Goal: Task Accomplishment & Management: Complete application form

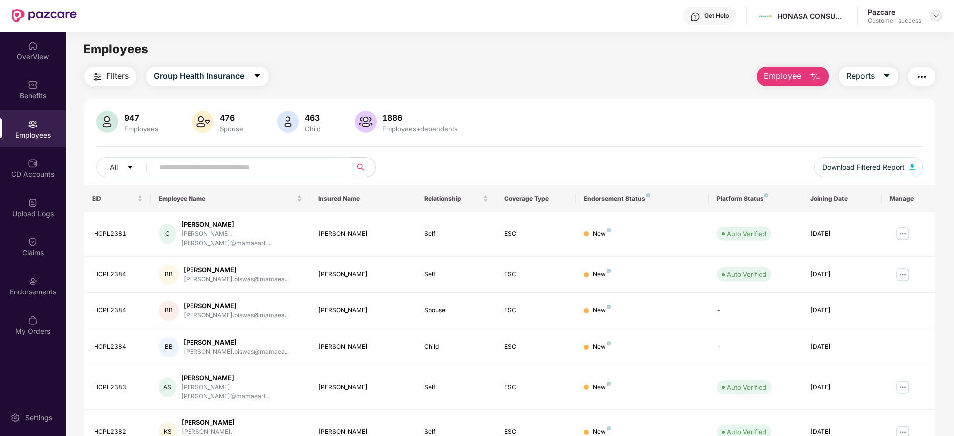
click at [932, 16] on img at bounding box center [936, 16] width 8 height 8
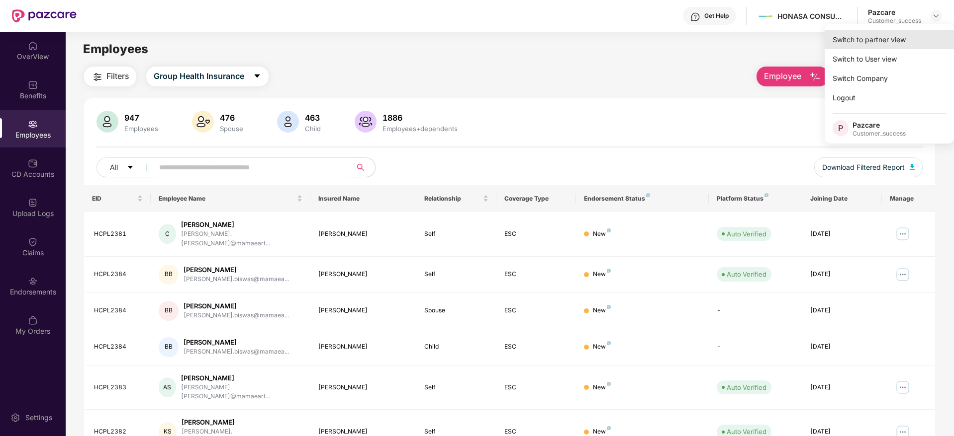
click at [873, 41] on div "Switch to partner view" at bounding box center [888, 39] width 129 height 19
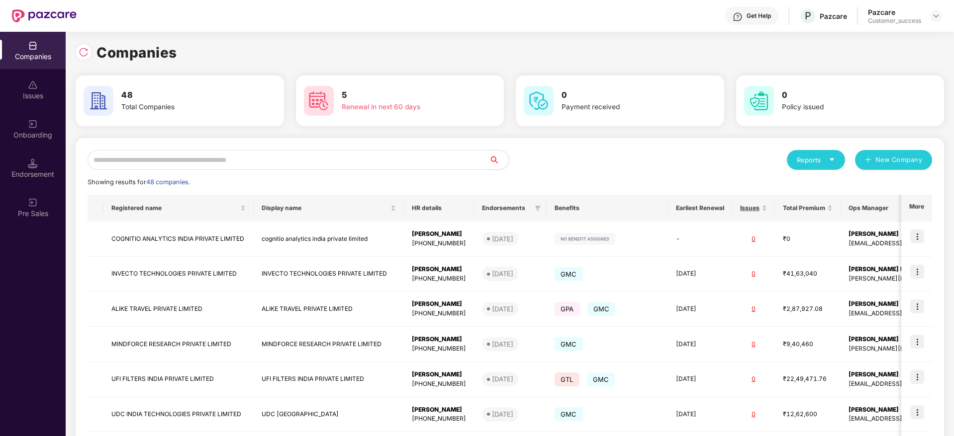
click at [357, 164] on input "text" at bounding box center [287, 160] width 401 height 20
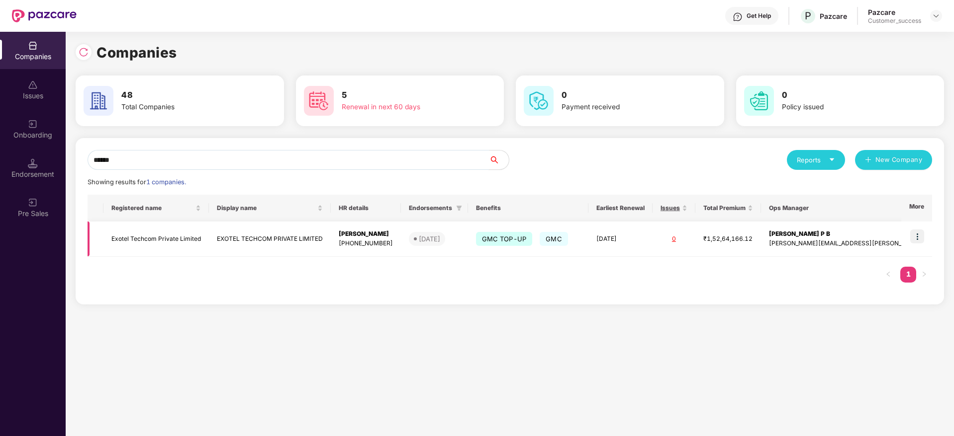
type input "******"
click at [918, 240] on img at bounding box center [917, 237] width 14 height 14
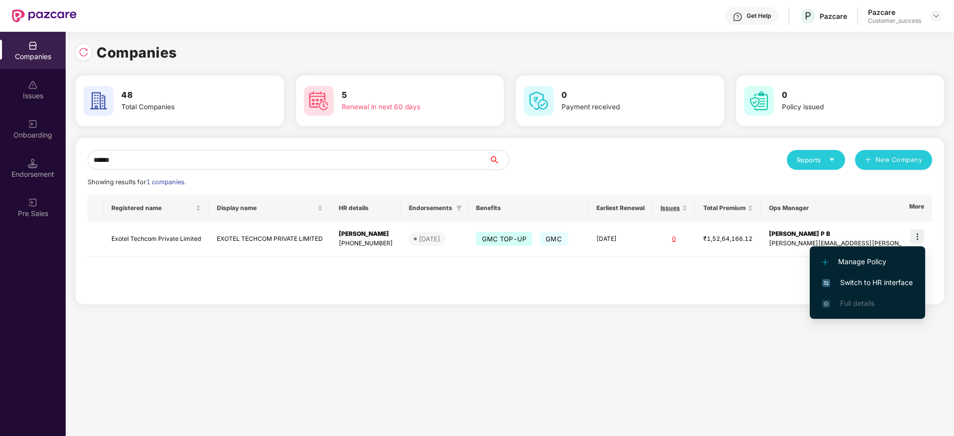
click at [852, 278] on span "Switch to HR interface" at bounding box center [867, 282] width 90 height 11
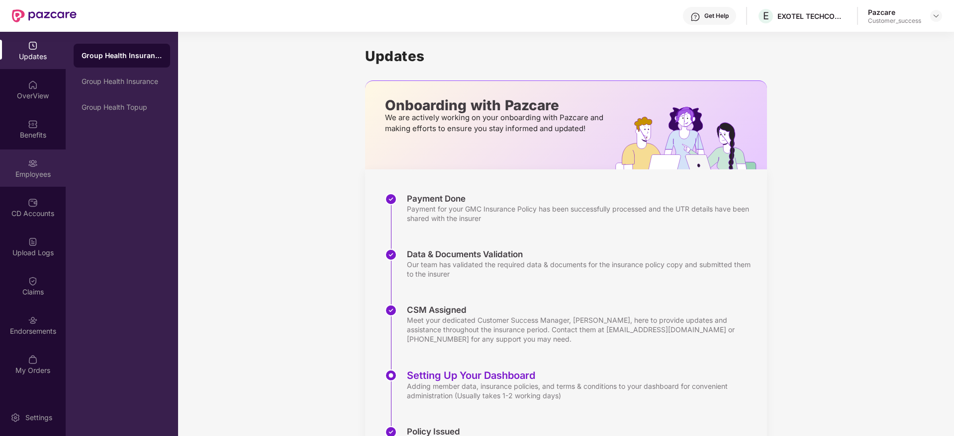
click at [40, 177] on div "Employees" at bounding box center [33, 175] width 66 height 10
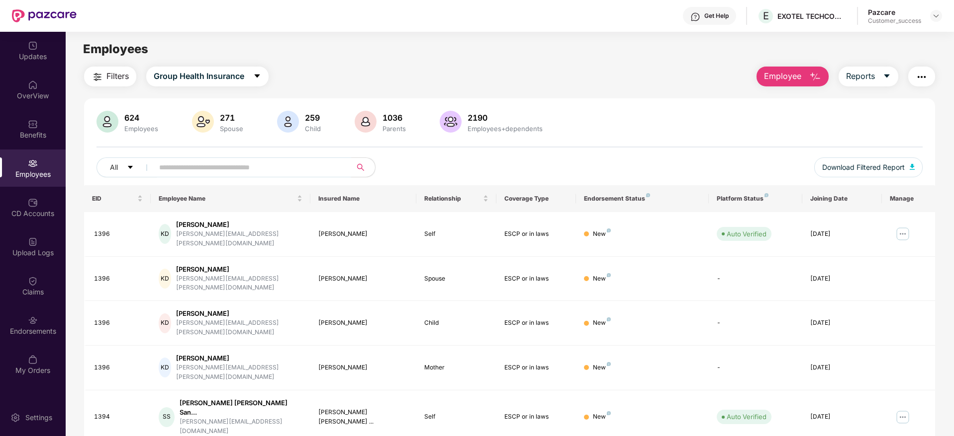
click at [223, 161] on input "text" at bounding box center [248, 167] width 178 height 15
paste input "********"
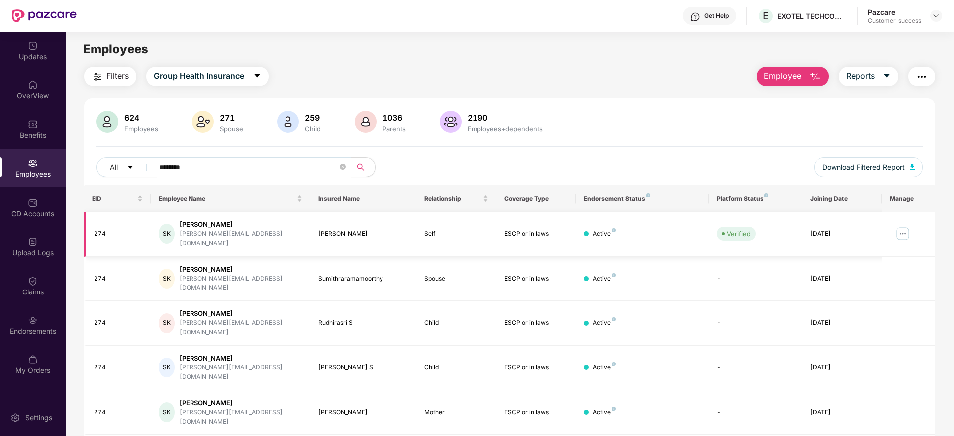
type input "********"
click at [904, 227] on img at bounding box center [902, 234] width 16 height 16
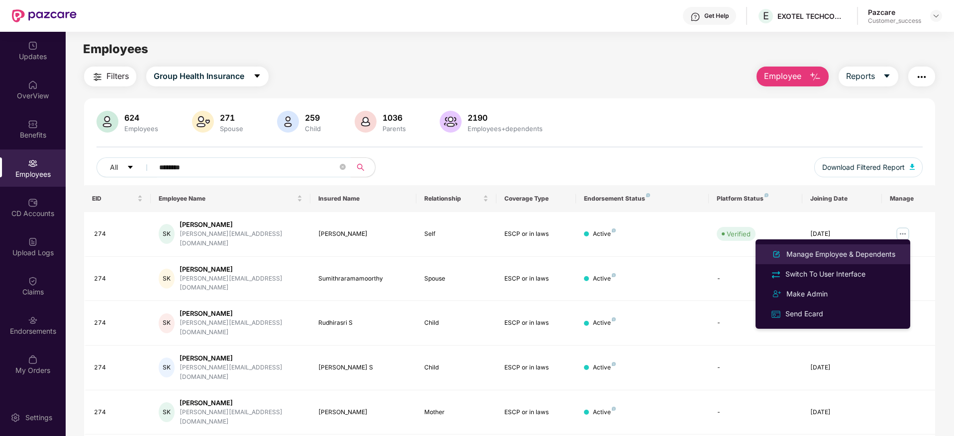
click at [825, 254] on div "Manage Employee & Dependents" at bounding box center [840, 254] width 113 height 11
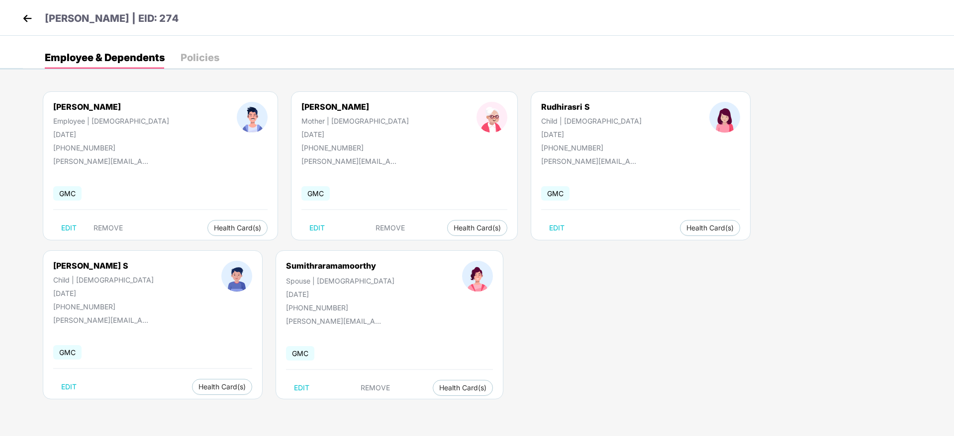
click at [27, 27] on header "[PERSON_NAME] | EID: 274" at bounding box center [99, 20] width 159 height 18
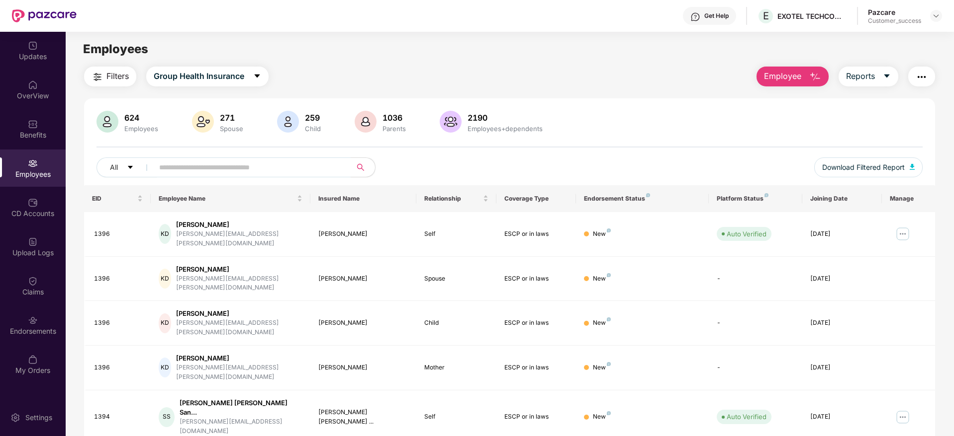
click at [350, 61] on main "Employees Filters Group Health Insurance Employee Reports 624 Employees 271 Spo…" at bounding box center [509, 250] width 887 height 436
click at [935, 12] on img at bounding box center [936, 16] width 8 height 8
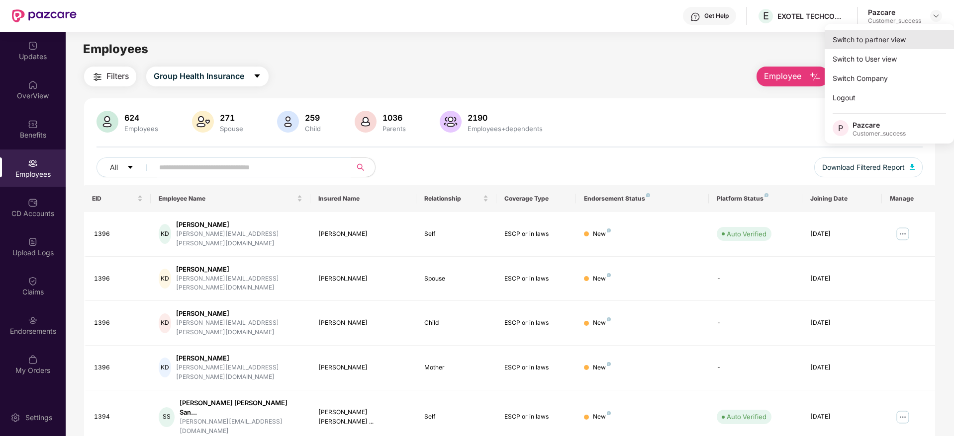
click at [892, 32] on div "Switch to partner view" at bounding box center [888, 39] width 129 height 19
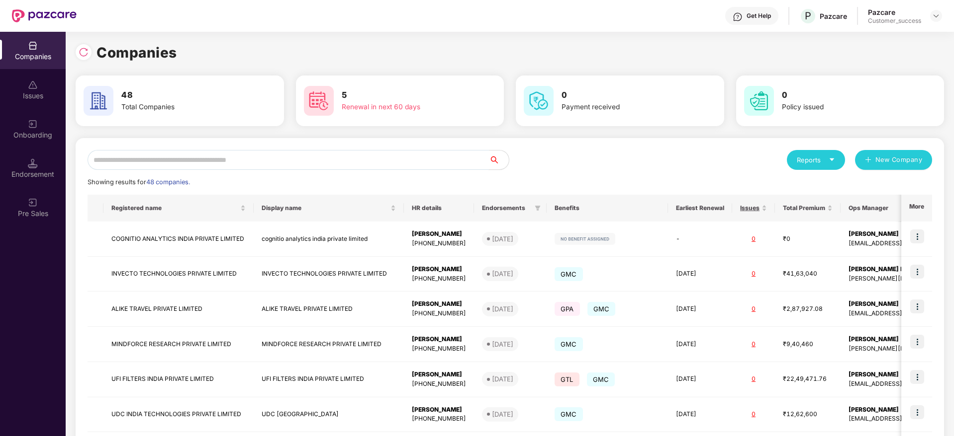
click at [244, 162] on input "text" at bounding box center [287, 160] width 401 height 20
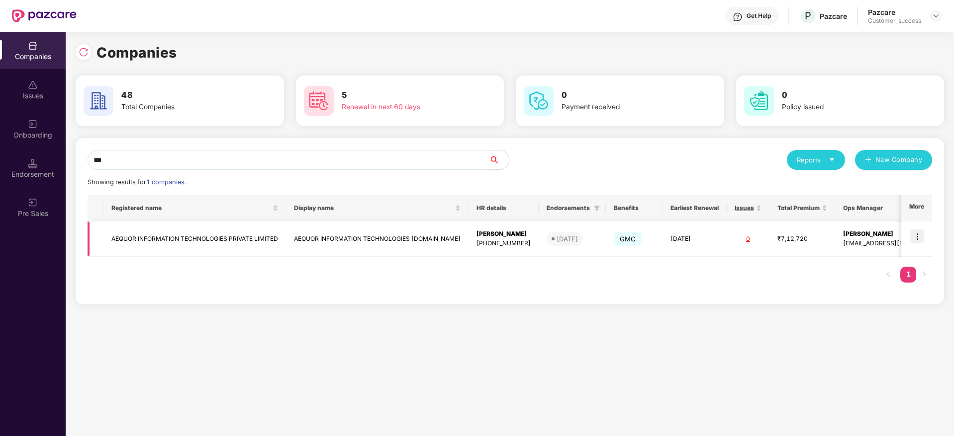
type input "***"
click at [919, 238] on img at bounding box center [917, 237] width 14 height 14
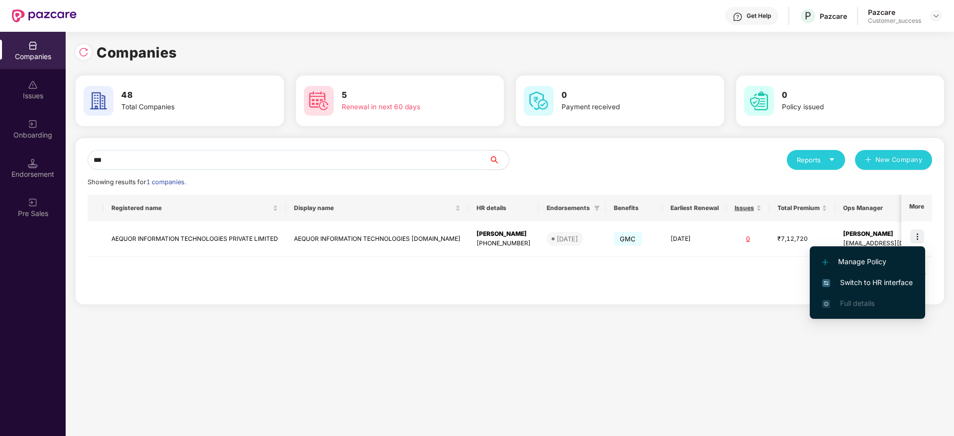
click at [862, 278] on span "Switch to HR interface" at bounding box center [867, 282] width 90 height 11
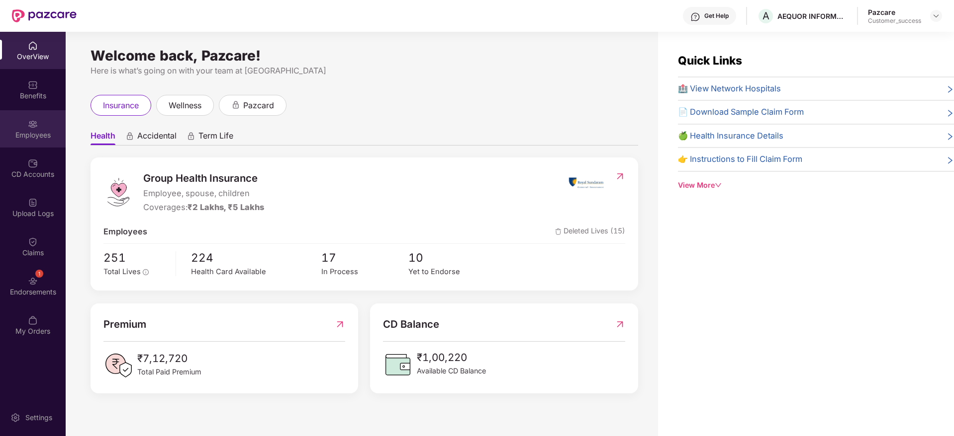
click at [31, 124] on img at bounding box center [33, 124] width 10 height 10
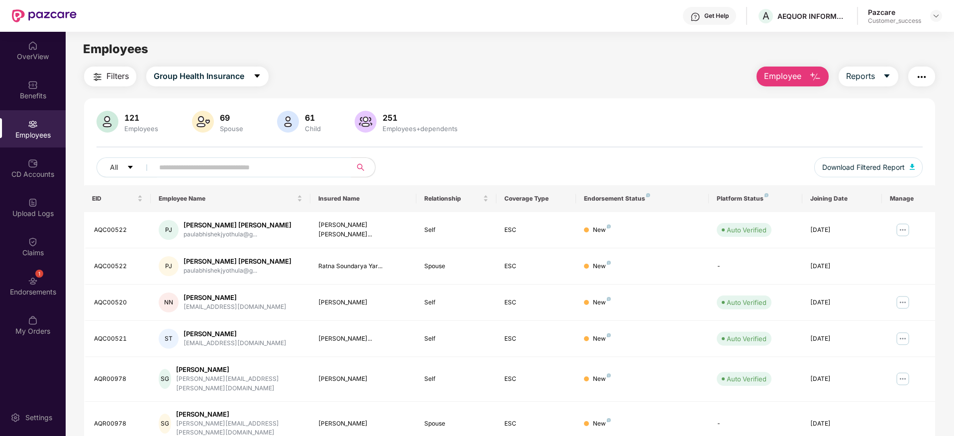
click at [211, 174] on input "text" at bounding box center [248, 167] width 178 height 15
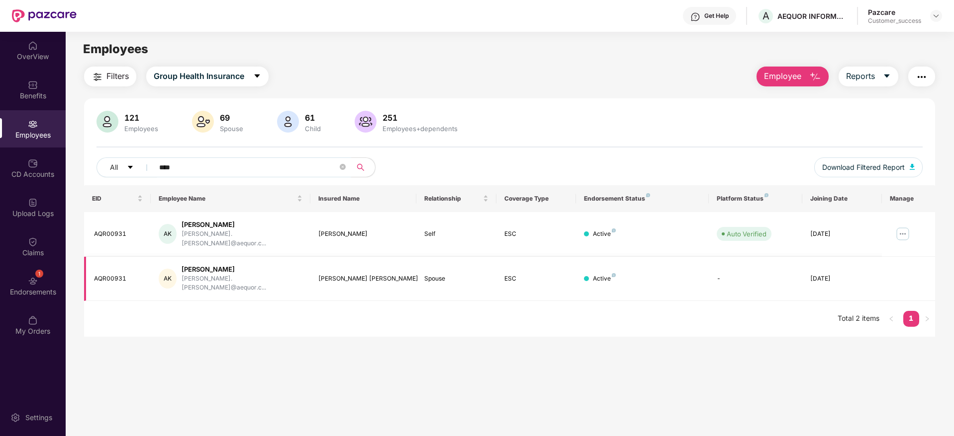
type input "****"
drag, startPoint x: 383, startPoint y: 269, endPoint x: 313, endPoint y: 271, distance: 70.1
click at [313, 271] on td "[PERSON_NAME] [PERSON_NAME]" at bounding box center [363, 279] width 106 height 45
click at [313, 317] on div "EID Employee Name Insured Name Relationship Coverage Type Endorsement Status Pl…" at bounding box center [509, 261] width 851 height 152
click at [32, 93] on div "Benefits" at bounding box center [33, 96] width 66 height 10
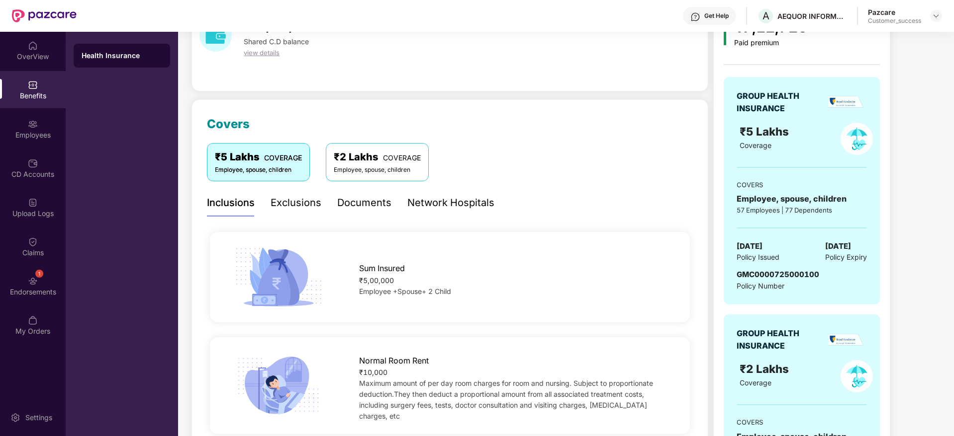
scroll to position [60, 0]
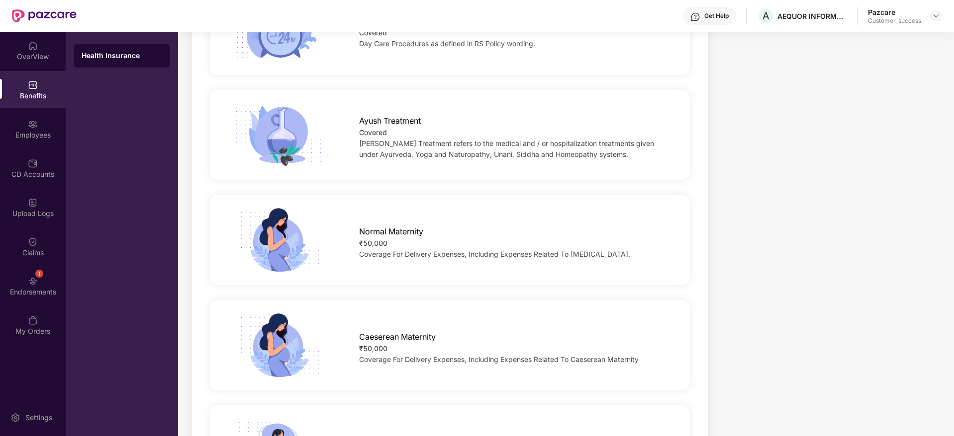
scroll to position [984, 0]
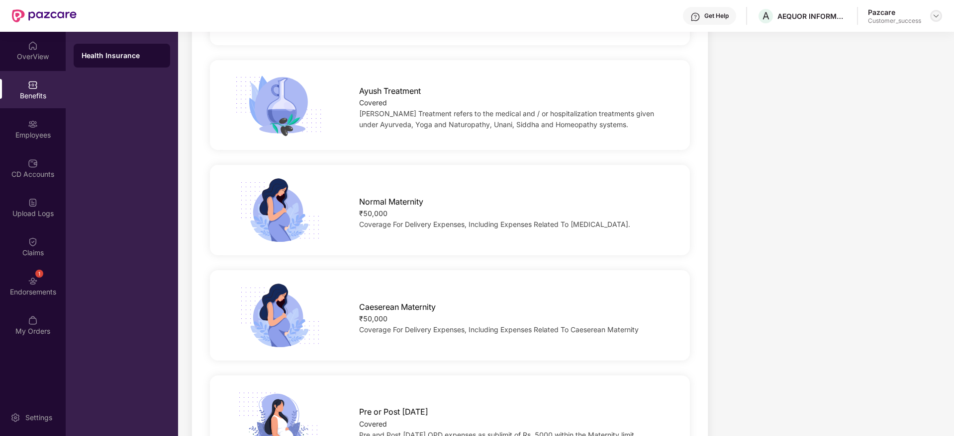
click at [939, 17] on img at bounding box center [936, 16] width 8 height 8
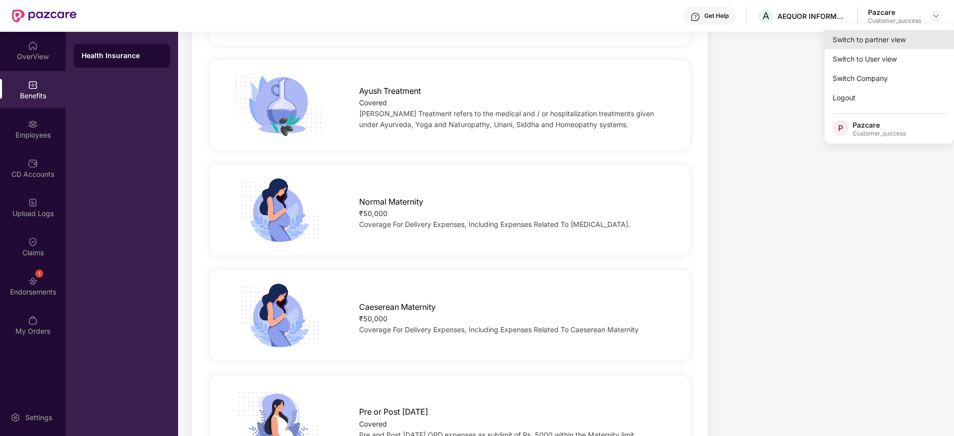
click at [869, 39] on div "Switch to partner view" at bounding box center [888, 39] width 129 height 19
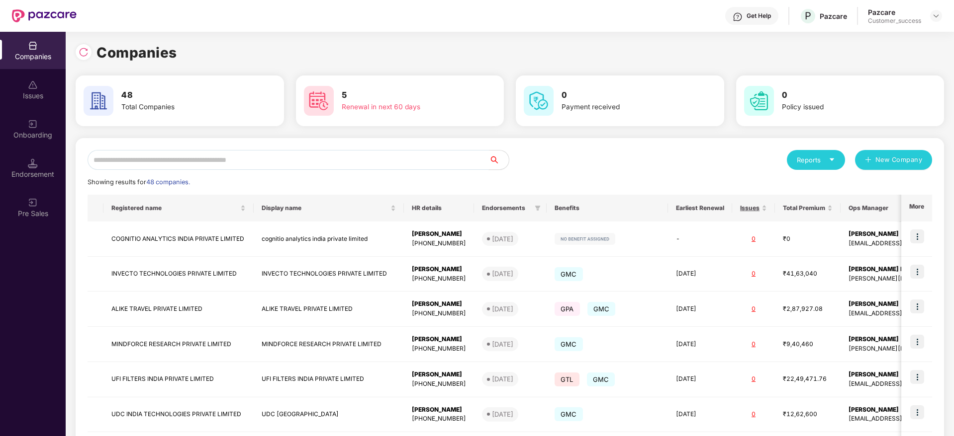
click at [212, 155] on input "text" at bounding box center [287, 160] width 401 height 20
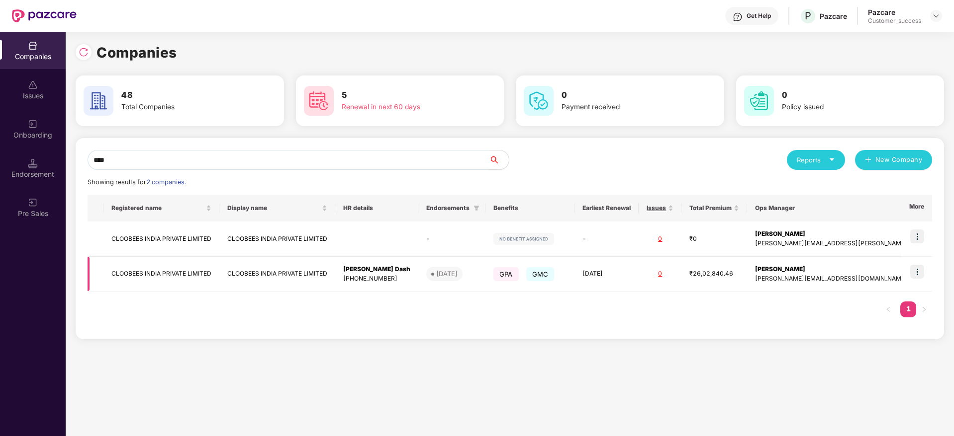
type input "****"
click at [916, 277] on img at bounding box center [917, 272] width 14 height 14
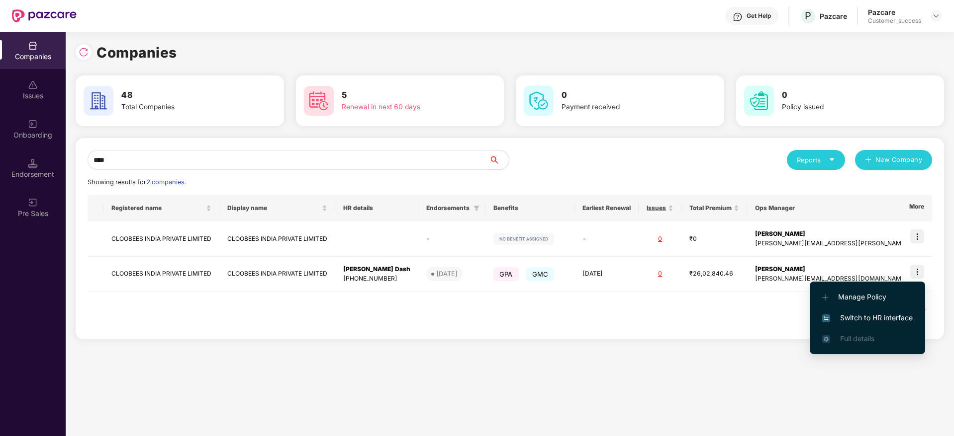
click at [846, 314] on span "Switch to HR interface" at bounding box center [867, 318] width 90 height 11
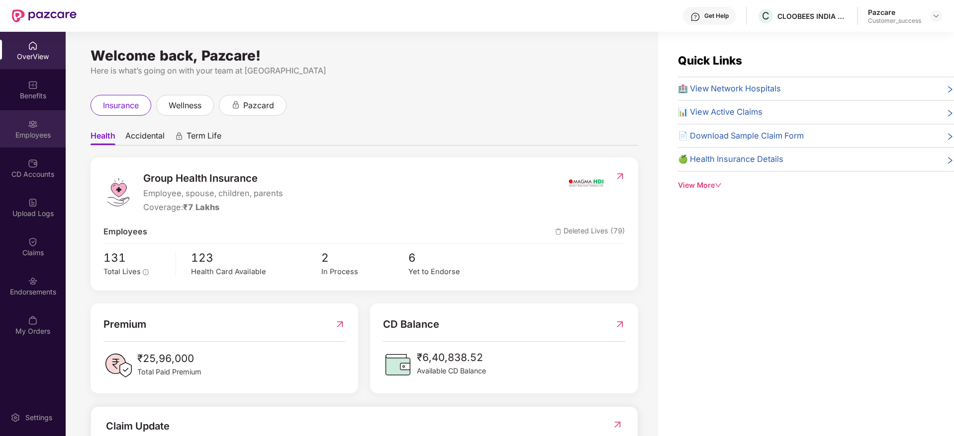
click at [39, 134] on div "Employees" at bounding box center [33, 135] width 66 height 10
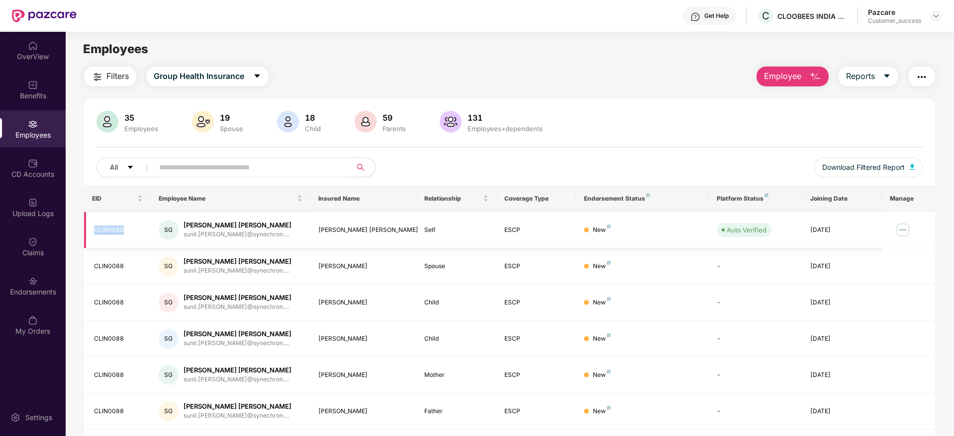
drag, startPoint x: 126, startPoint y: 229, endPoint x: 91, endPoint y: 232, distance: 34.9
click at [91, 232] on td "CLIN0088" at bounding box center [117, 230] width 67 height 36
copy div "CLIN0088"
drag, startPoint x: 373, startPoint y: 229, endPoint x: 315, endPoint y: 229, distance: 58.2
click at [315, 229] on td "[PERSON_NAME] [PERSON_NAME]" at bounding box center [363, 230] width 106 height 36
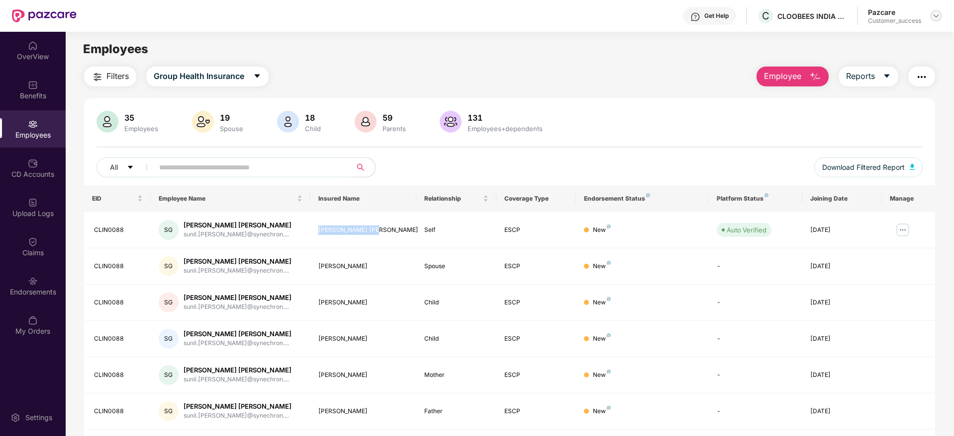
click at [938, 17] on img at bounding box center [936, 16] width 8 height 8
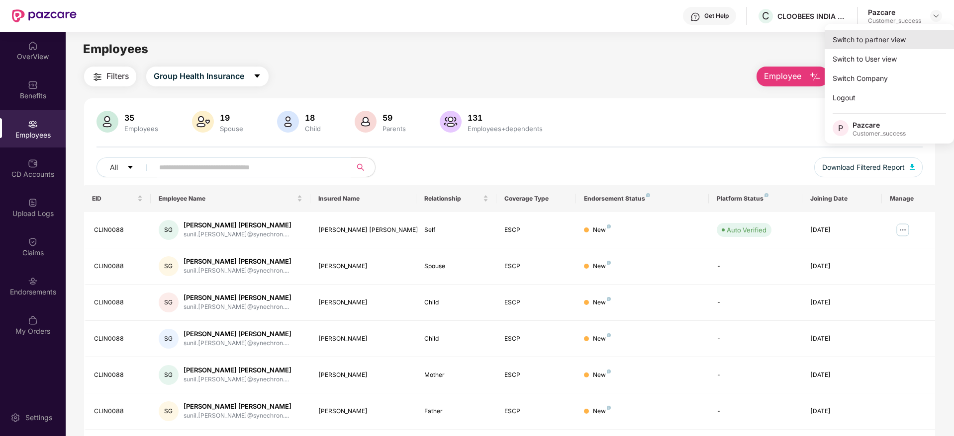
click at [867, 39] on div "Switch to partner view" at bounding box center [888, 39] width 129 height 19
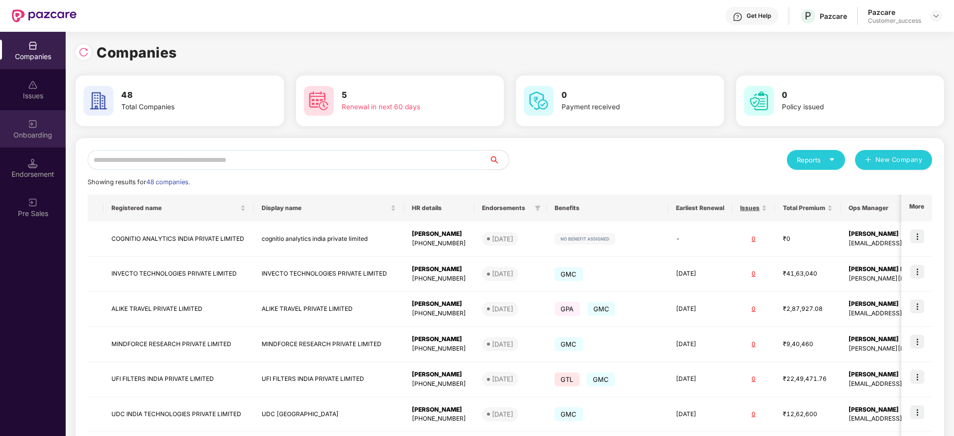
click at [38, 131] on div "Onboarding" at bounding box center [33, 135] width 66 height 10
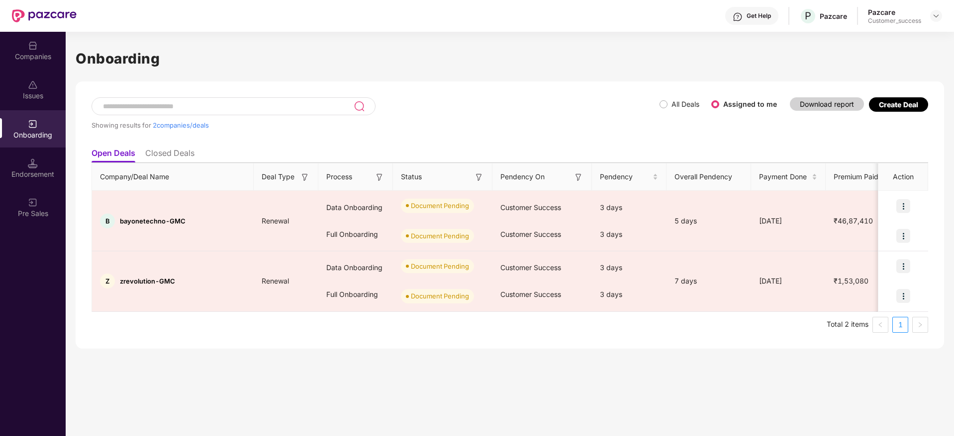
click at [906, 104] on div "Create Deal" at bounding box center [897, 104] width 39 height 8
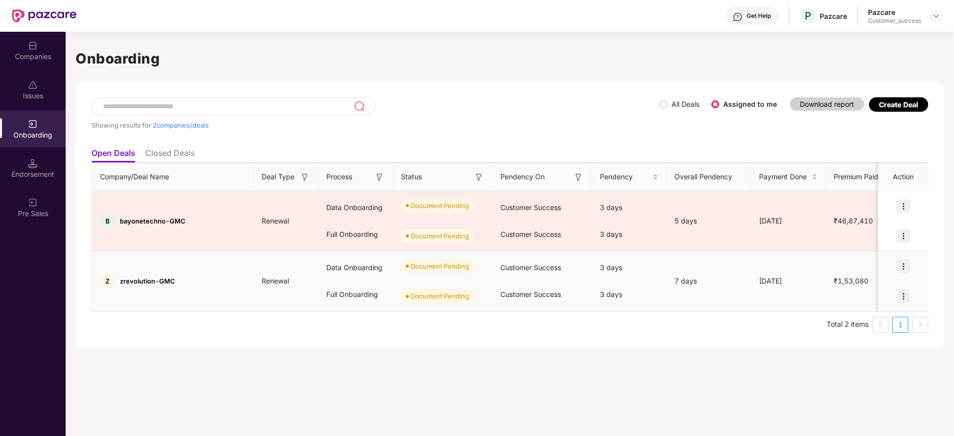
click at [903, 268] on img at bounding box center [903, 267] width 14 height 14
click at [858, 293] on span "Upload Documents" at bounding box center [857, 292] width 82 height 11
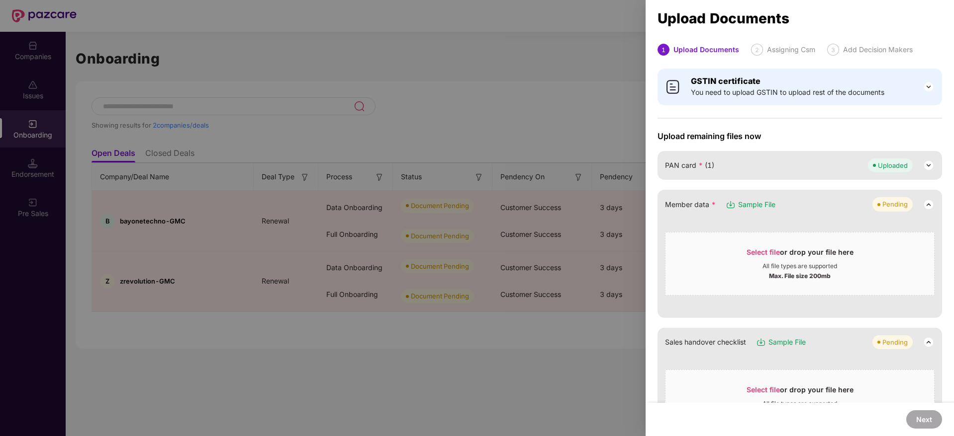
click at [747, 207] on span "Sample File" at bounding box center [756, 204] width 37 height 11
click at [751, 251] on span "Select file" at bounding box center [762, 252] width 33 height 8
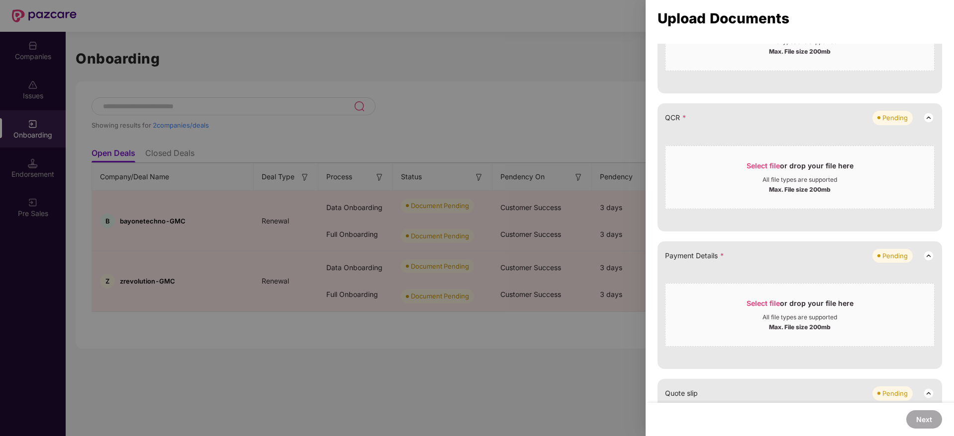
scroll to position [270, 0]
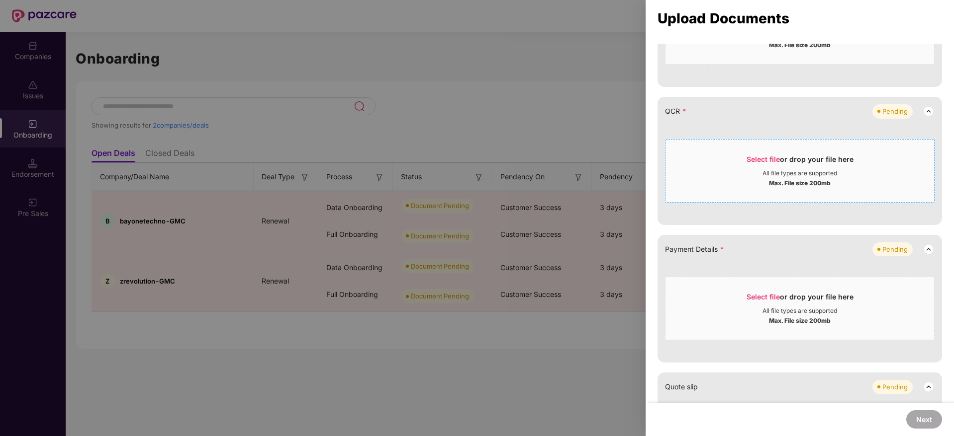
click at [761, 165] on div "Select file or drop your file here" at bounding box center [799, 162] width 107 height 15
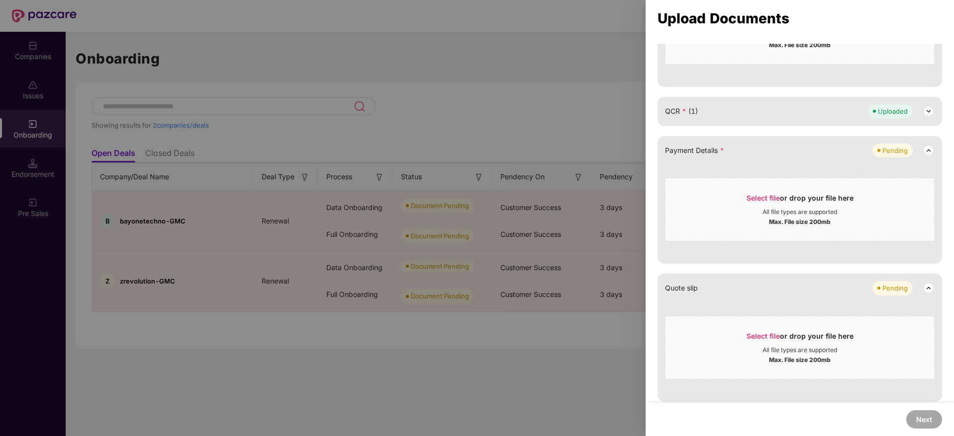
click at [651, 209] on div "GSTIN certificate You need to upload GSTIN to upload rest of the documents Uplo…" at bounding box center [799, 307] width 308 height 1029
click at [760, 194] on span "Select file" at bounding box center [762, 198] width 33 height 8
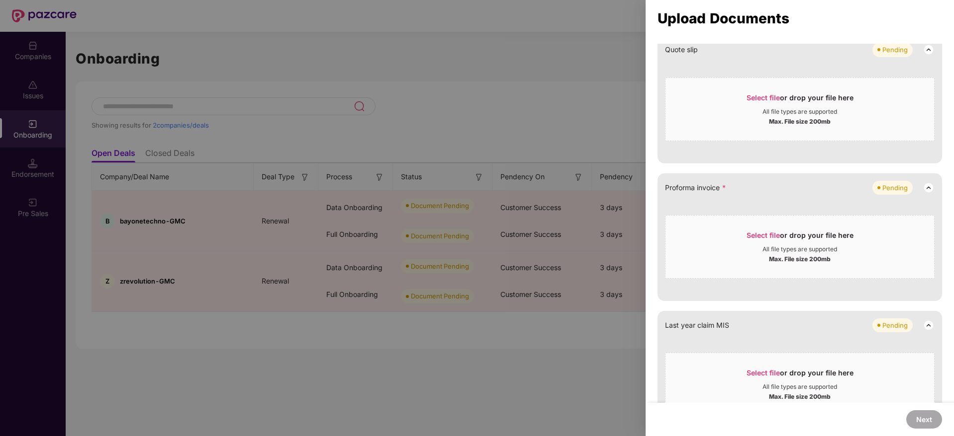
scroll to position [417, 0]
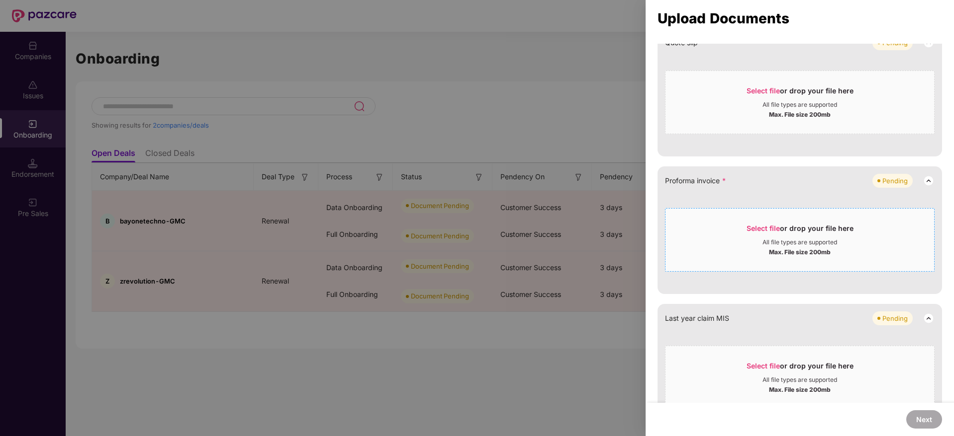
click at [757, 226] on span "Select file" at bounding box center [762, 228] width 33 height 8
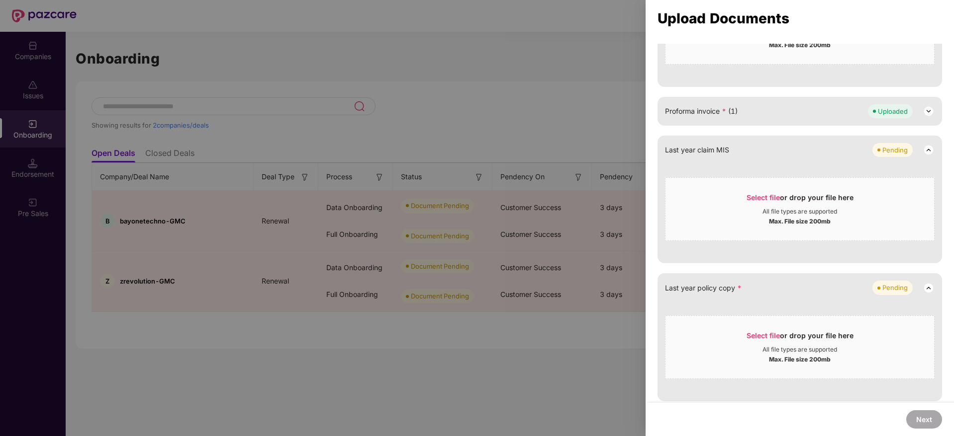
scroll to position [491, 0]
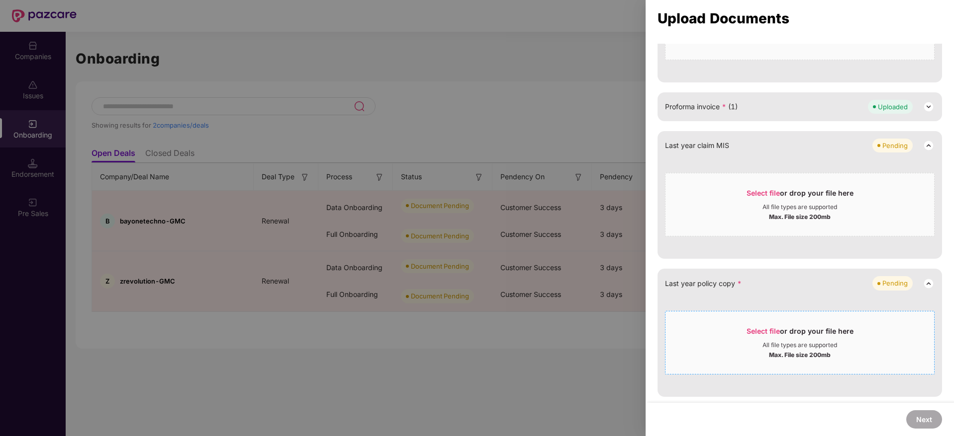
click at [767, 333] on span "Select file" at bounding box center [762, 331] width 33 height 8
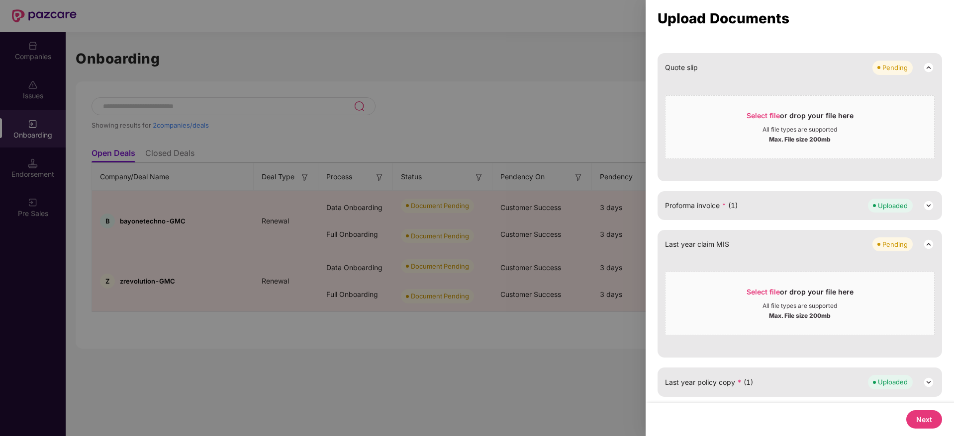
scroll to position [392, 0]
click at [920, 416] on button "Next" at bounding box center [924, 420] width 36 height 18
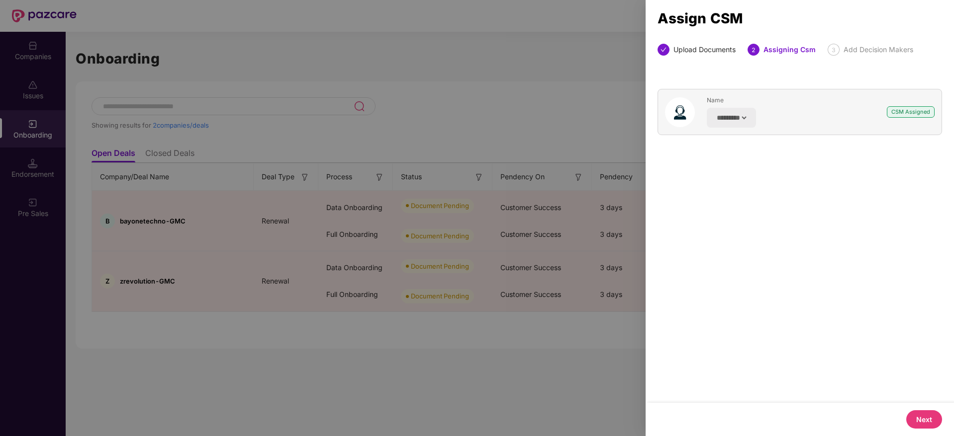
scroll to position [0, 0]
click at [920, 416] on button "Next" at bounding box center [924, 420] width 36 height 18
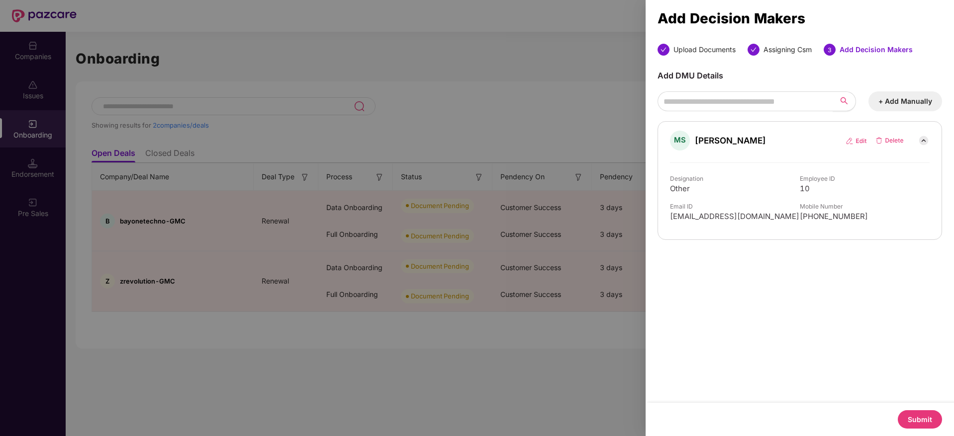
click at [920, 416] on button "Submit" at bounding box center [919, 420] width 44 height 18
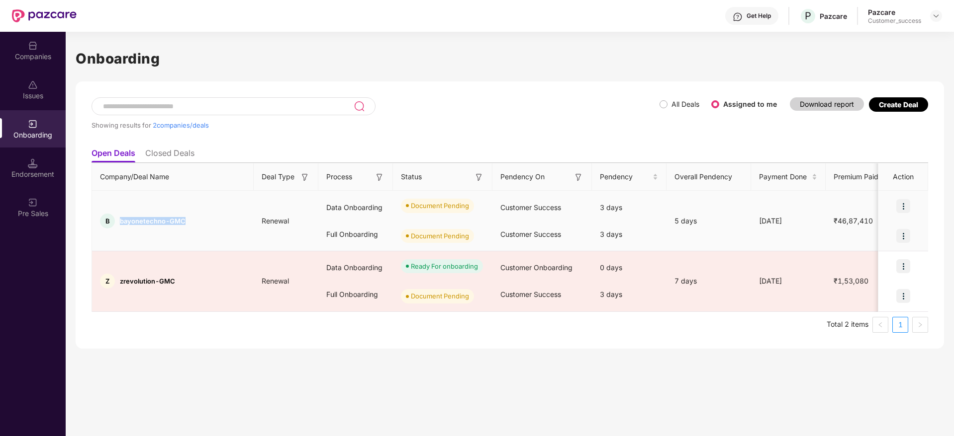
drag, startPoint x: 118, startPoint y: 219, endPoint x: 204, endPoint y: 216, distance: 86.1
click at [204, 216] on div "B bayonetechno-GMC" at bounding box center [173, 221] width 162 height 15
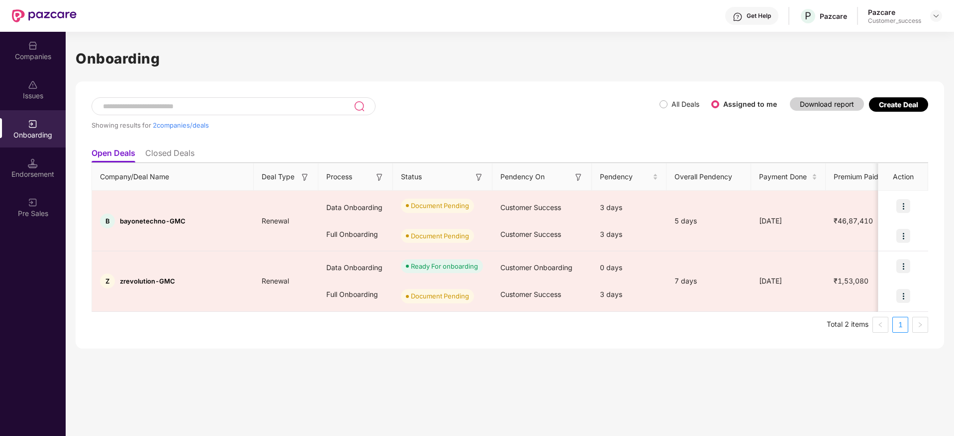
click at [448, 90] on div "Showing results for 2 companies/deals All Deals Assigned to me Download report …" at bounding box center [510, 215] width 868 height 267
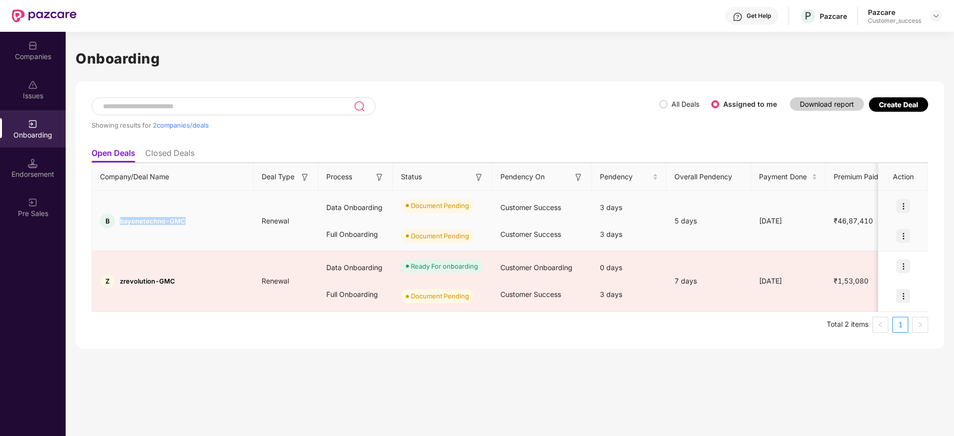
drag, startPoint x: 121, startPoint y: 220, endPoint x: 185, endPoint y: 215, distance: 64.3
click at [185, 215] on div "B bayonetechno-GMC" at bounding box center [173, 221] width 162 height 15
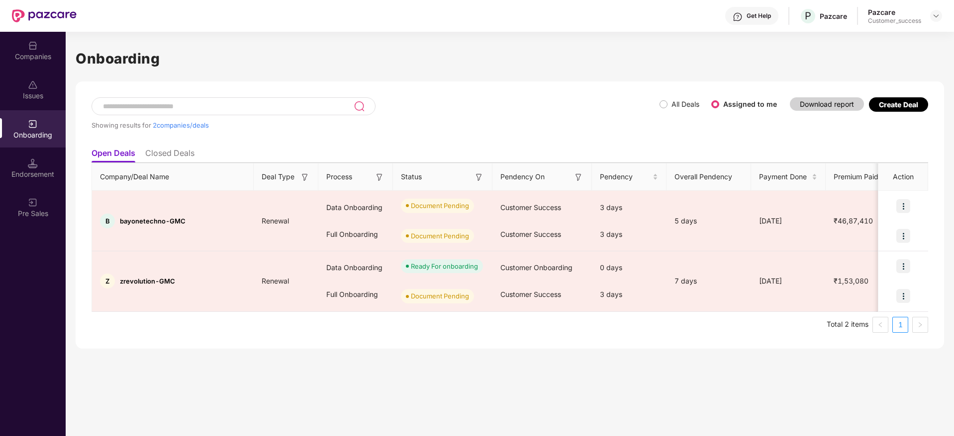
click at [354, 136] on div "Showing results for 2 companies/deals" at bounding box center [375, 120] width 568 height 46
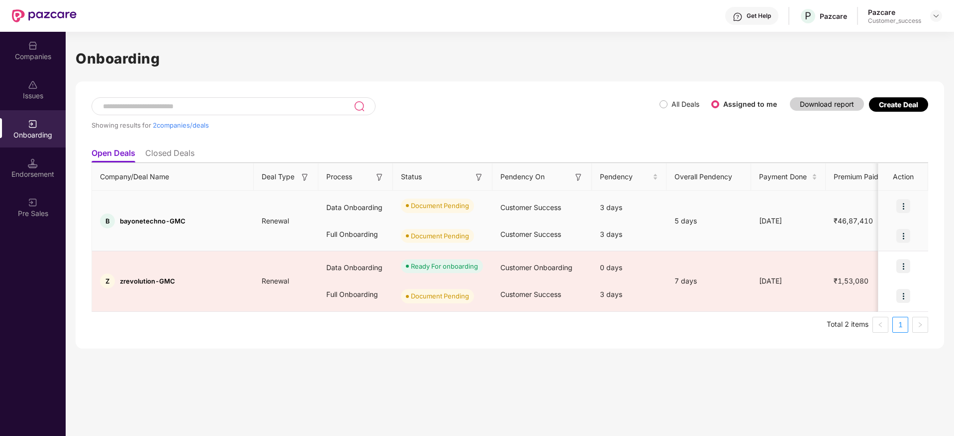
click at [906, 201] on img at bounding box center [903, 206] width 14 height 14
click at [858, 232] on span "Upload Documents" at bounding box center [857, 231] width 82 height 11
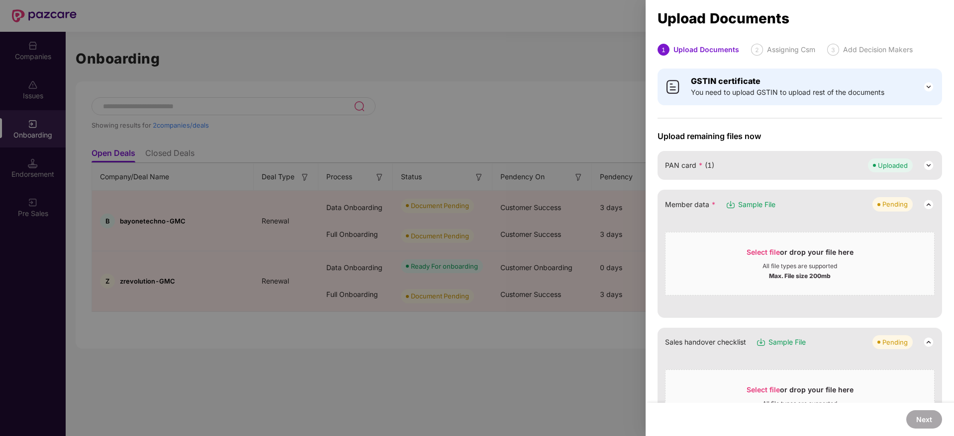
click at [757, 200] on span "Sample File" at bounding box center [756, 204] width 37 height 11
click at [765, 251] on span "Select file" at bounding box center [762, 252] width 33 height 8
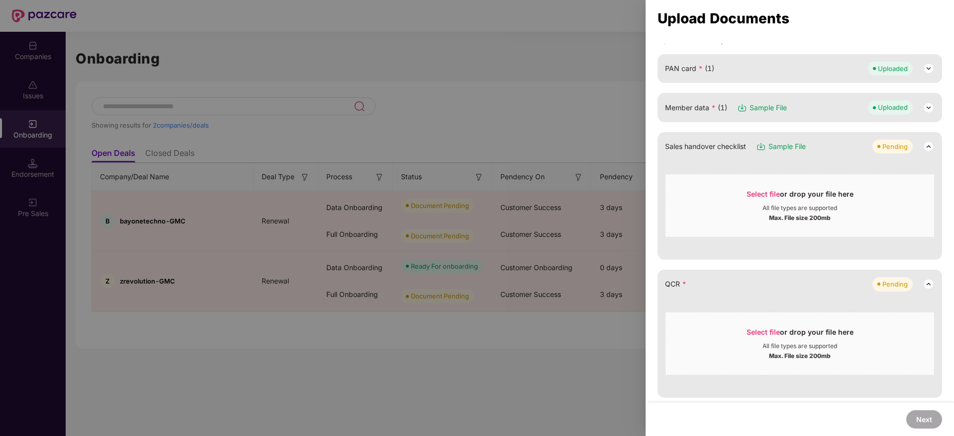
scroll to position [98, 0]
click at [753, 330] on span "Select file" at bounding box center [762, 331] width 33 height 8
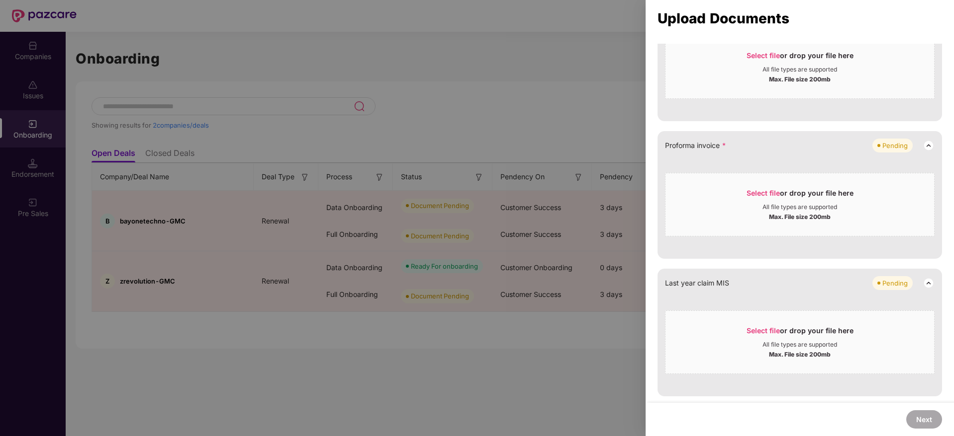
scroll to position [555, 0]
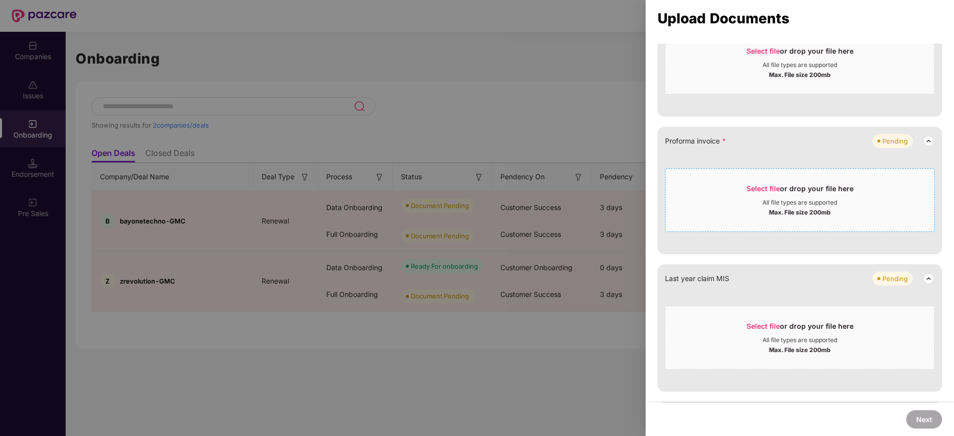
click at [759, 192] on span "Select file" at bounding box center [762, 188] width 33 height 8
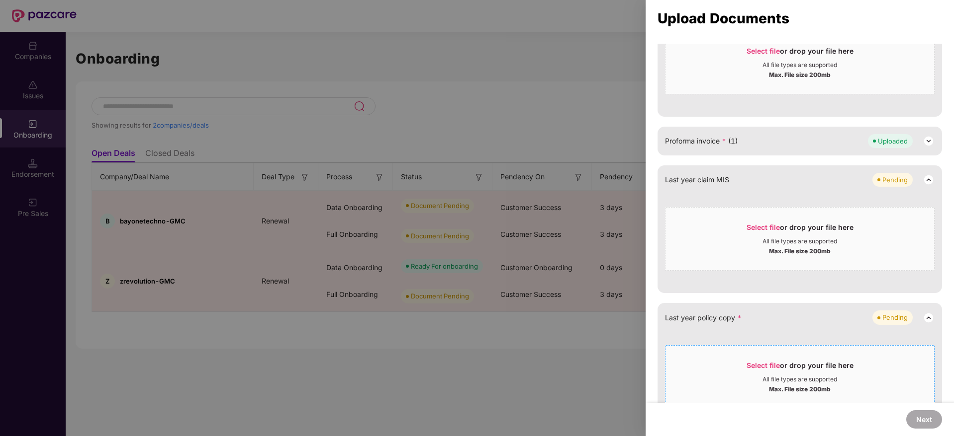
click at [759, 364] on span "Select file" at bounding box center [762, 365] width 33 height 8
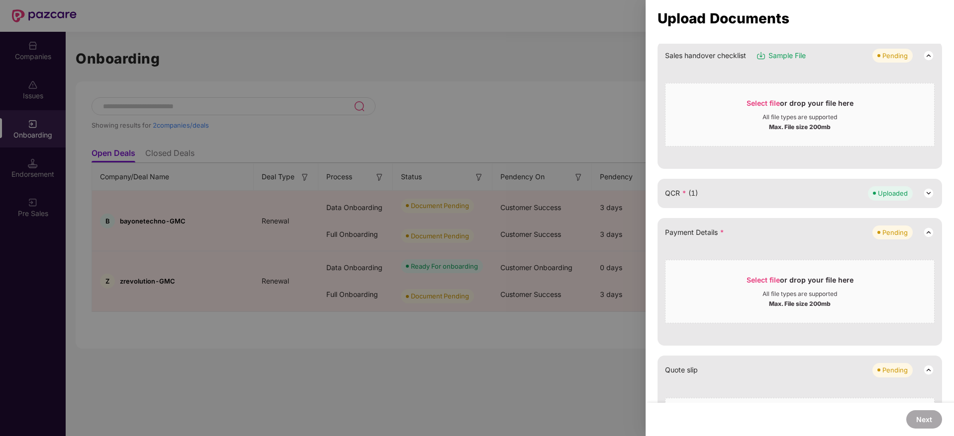
scroll to position [186, 0]
click at [755, 281] on span "Select file" at bounding box center [762, 282] width 33 height 8
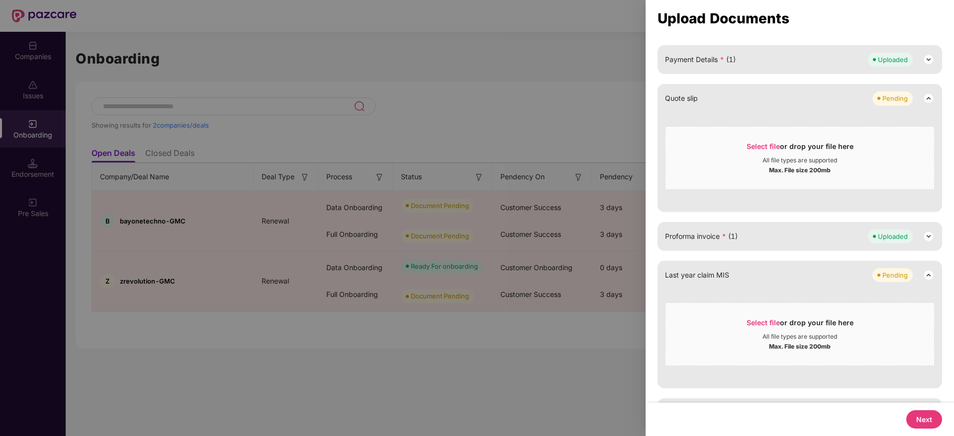
scroll to position [392, 0]
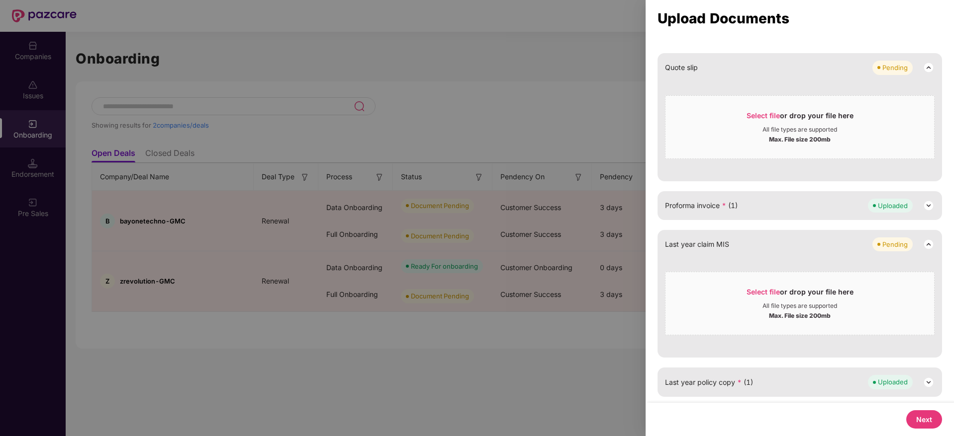
click at [919, 416] on button "Next" at bounding box center [924, 420] width 36 height 18
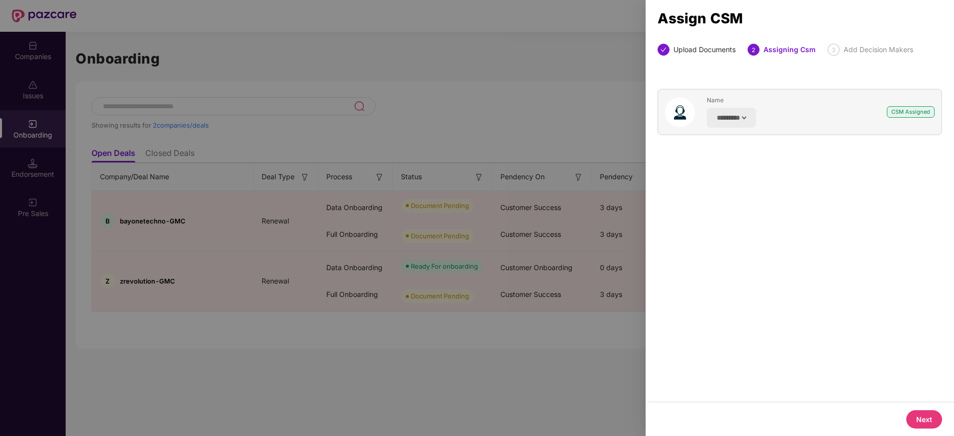
click at [912, 424] on button "Next" at bounding box center [924, 420] width 36 height 18
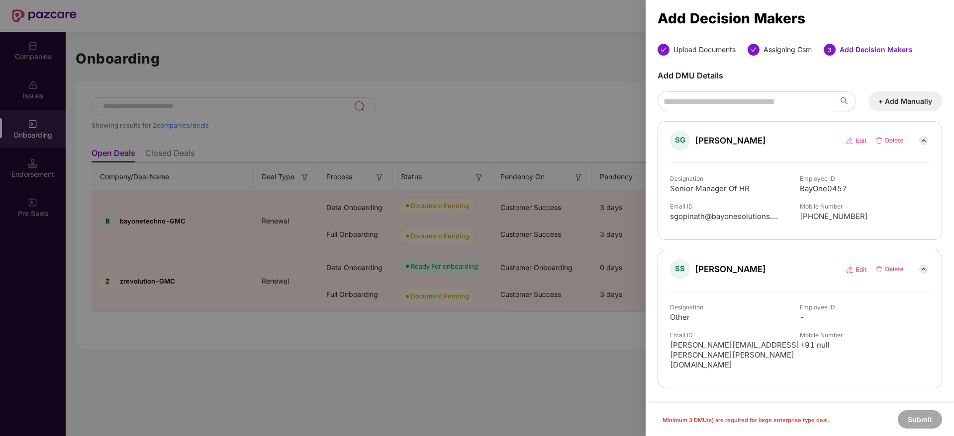
click at [948, 184] on div "Add DMU Details + Add Manually SG [PERSON_NAME] Designation Senior Manager Of H…" at bounding box center [799, 225] width 308 height 339
click at [938, 245] on div "Add DMU Details + Add Manually SG [PERSON_NAME] Designation Senior Manager Of H…" at bounding box center [799, 230] width 284 height 318
click at [895, 104] on button "+ Add Manually" at bounding box center [905, 101] width 74 height 20
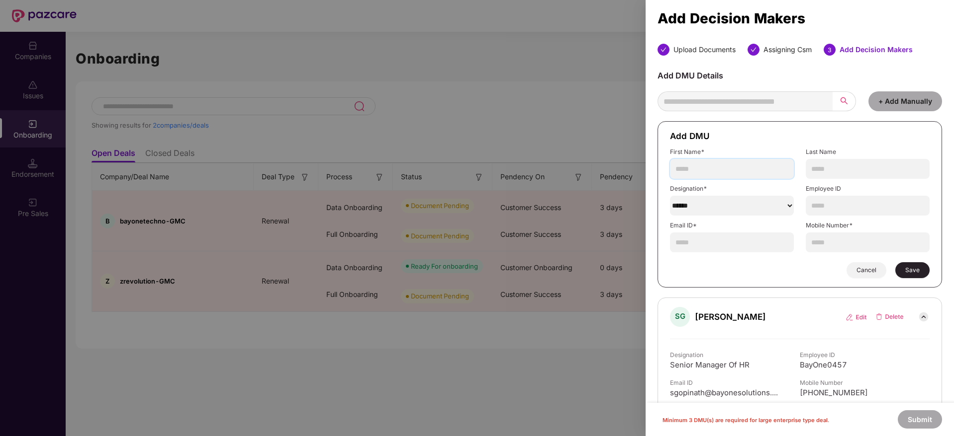
click at [718, 163] on input "text" at bounding box center [732, 169] width 124 height 20
type input "****"
click at [733, 243] on input "text" at bounding box center [732, 243] width 124 height 20
paste input "**********"
type input "**********"
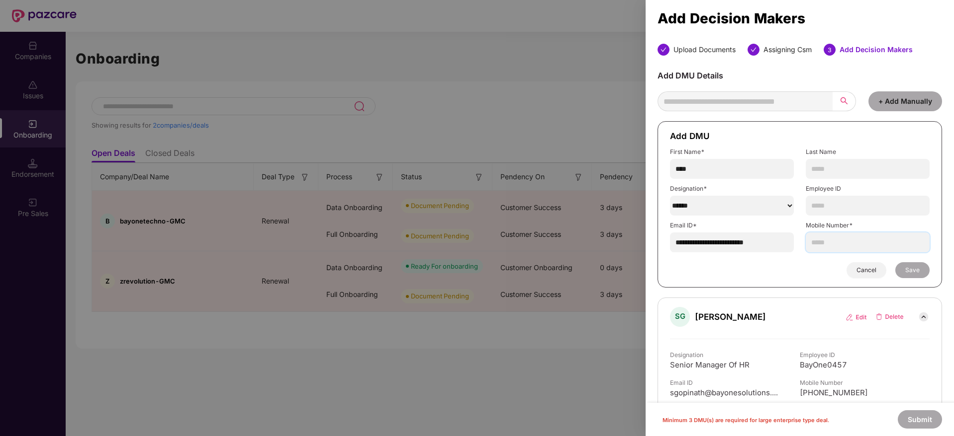
click at [832, 243] on input "text" at bounding box center [867, 243] width 124 height 20
paste input "**********"
type input "**********"
click at [775, 208] on select "******" at bounding box center [732, 206] width 124 height 20
select select "**********"
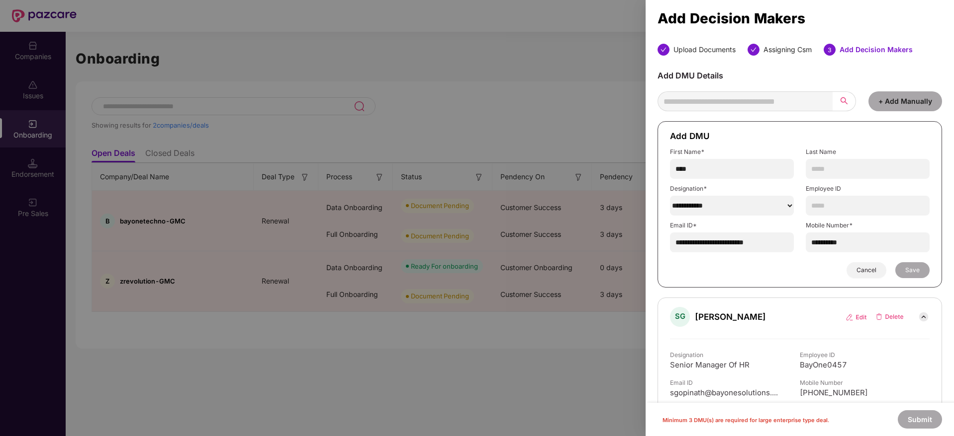
click at [670, 196] on select "******" at bounding box center [732, 206] width 124 height 20
click at [910, 274] on span "Save" at bounding box center [912, 270] width 14 height 8
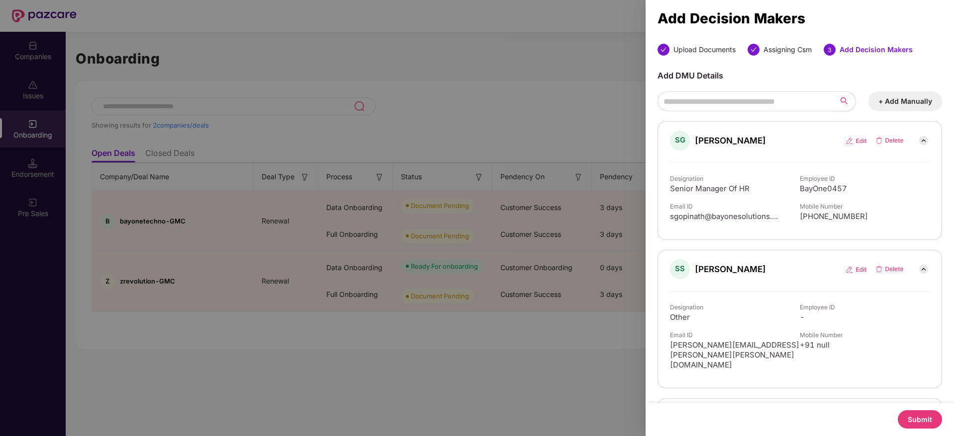
click at [915, 419] on button "Submit" at bounding box center [919, 420] width 44 height 18
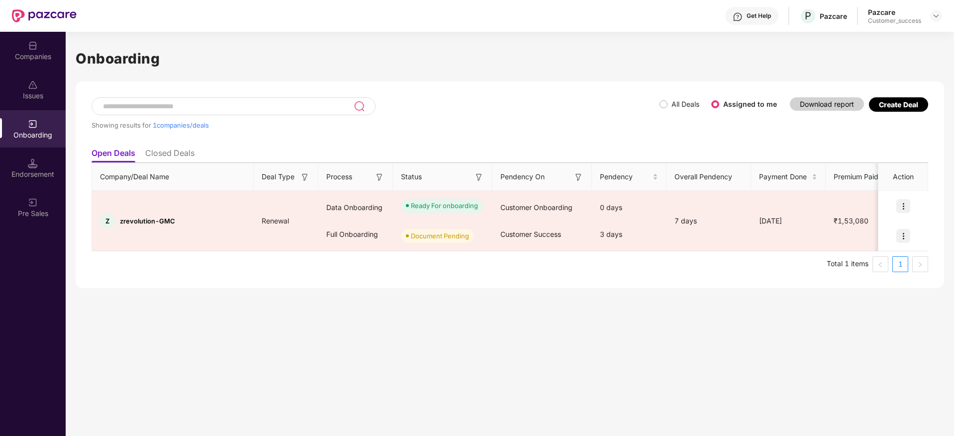
click at [166, 152] on li "Closed Deals" at bounding box center [169, 155] width 49 height 14
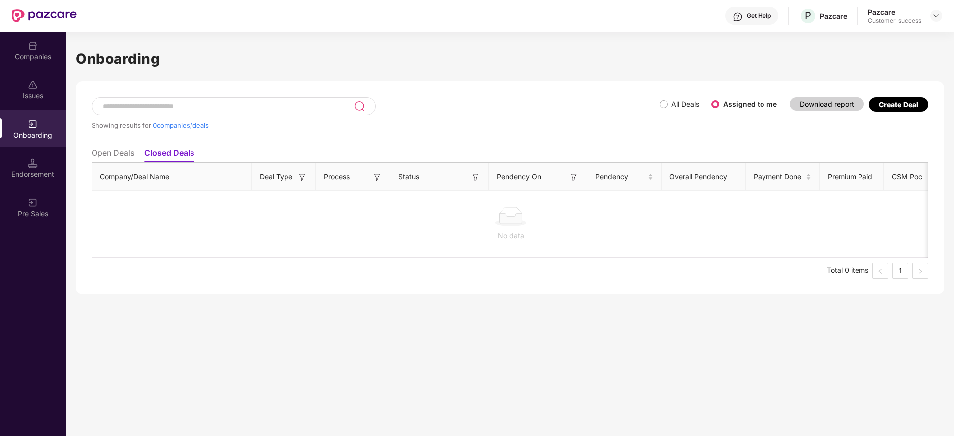
click at [105, 147] on ul "Open Deals Closed Deals" at bounding box center [509, 153] width 836 height 20
click at [107, 150] on li "Open Deals" at bounding box center [112, 155] width 43 height 14
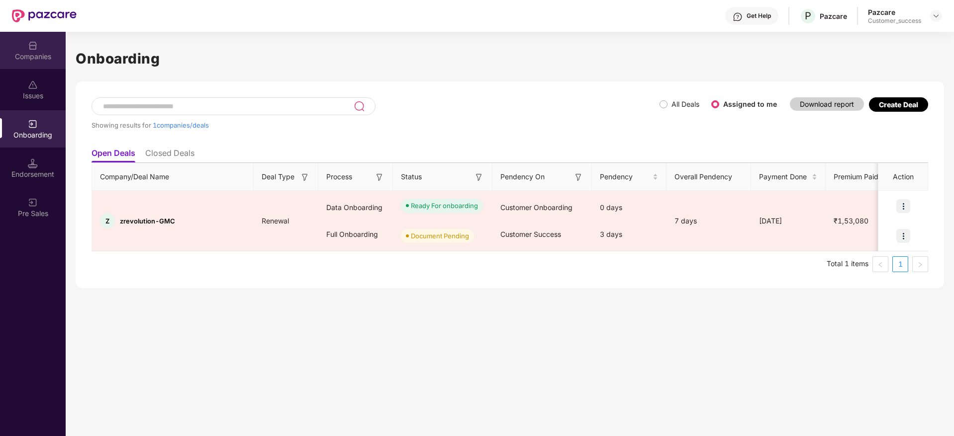
click at [27, 49] on div "Companies" at bounding box center [33, 50] width 66 height 37
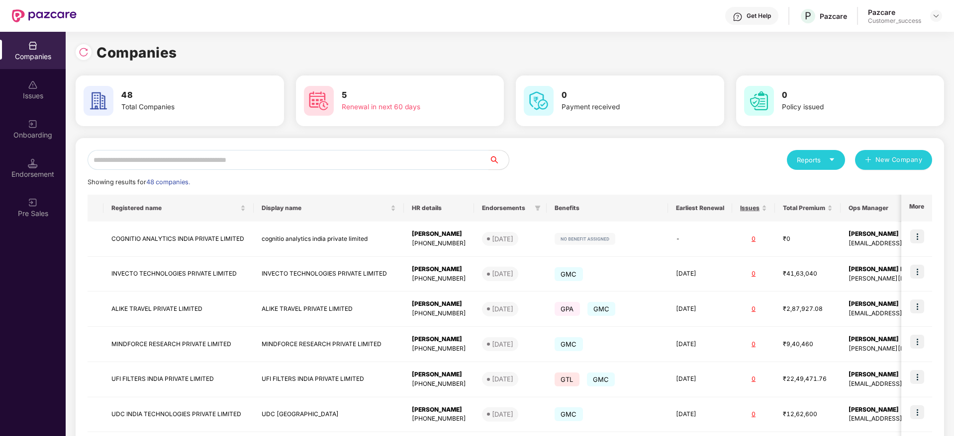
click at [36, 132] on div "Onboarding" at bounding box center [33, 135] width 66 height 10
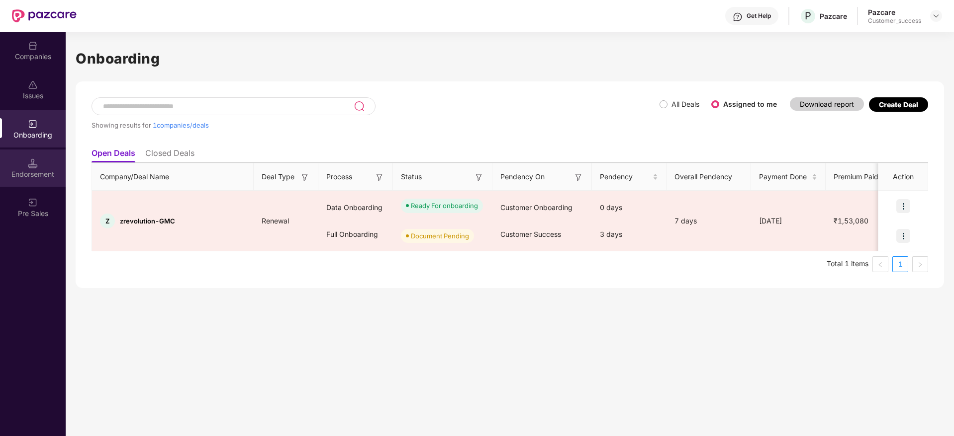
click at [37, 164] on img at bounding box center [33, 164] width 10 height 10
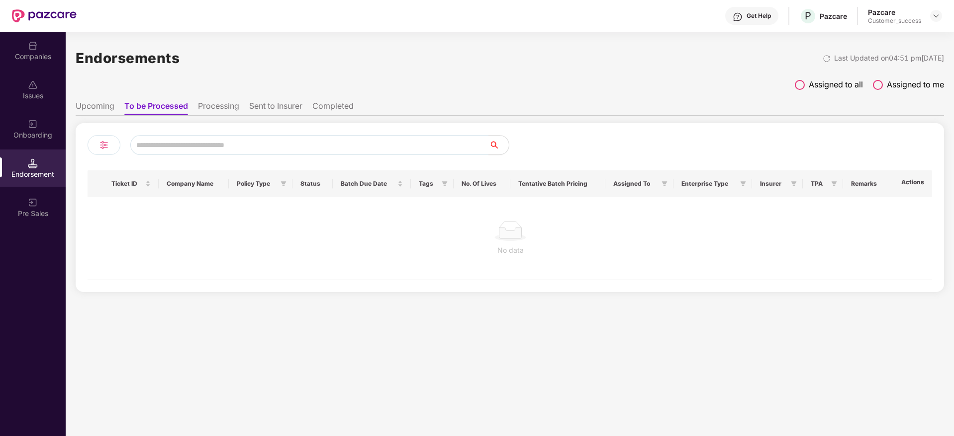
click at [27, 51] on div "Companies" at bounding box center [33, 50] width 66 height 37
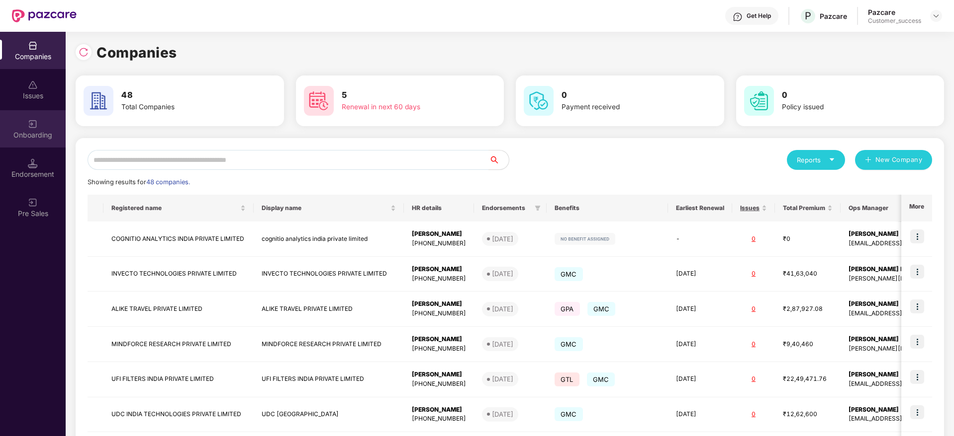
click at [28, 126] on img at bounding box center [33, 124] width 10 height 10
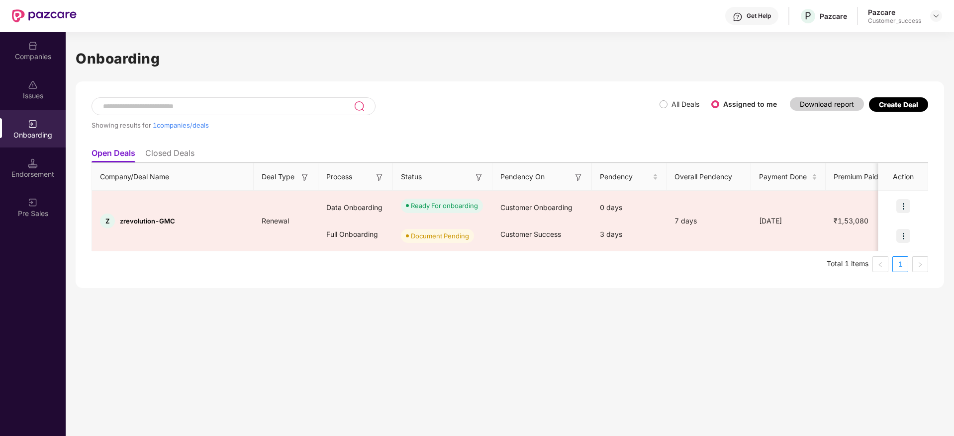
click at [167, 148] on li "Closed Deals" at bounding box center [169, 155] width 49 height 14
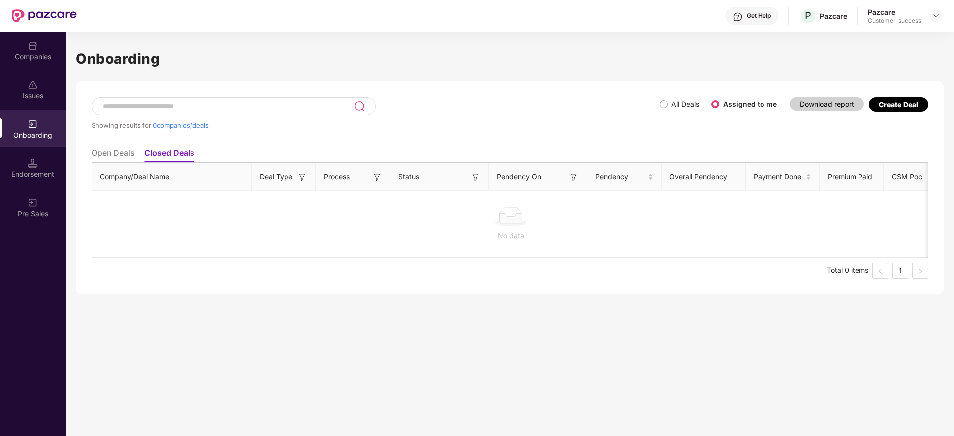
click at [113, 155] on li "Open Deals" at bounding box center [112, 155] width 43 height 14
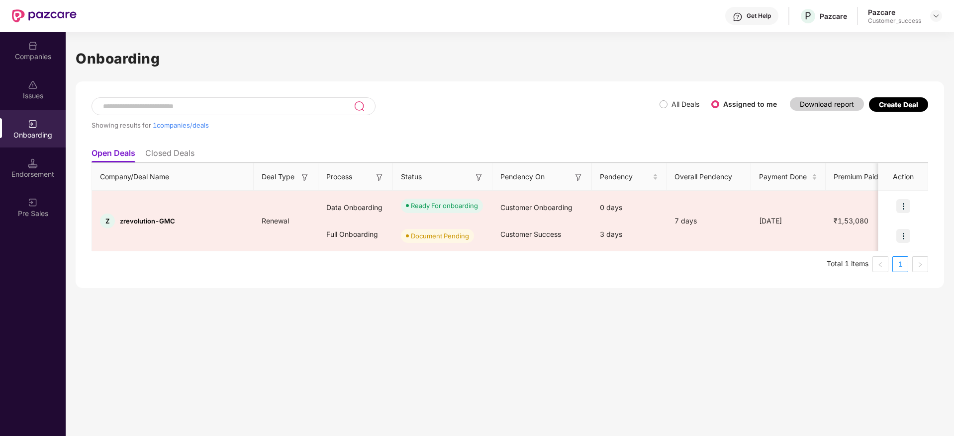
click at [668, 104] on span "All Deals" at bounding box center [685, 104] width 36 height 11
